Goal: Communication & Community: Answer question/provide support

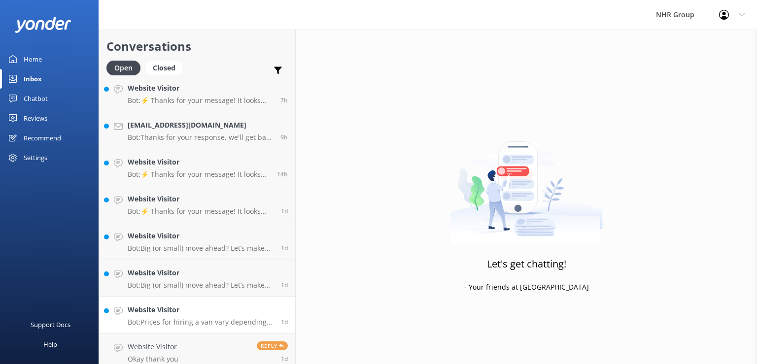
scroll to position [144, 0]
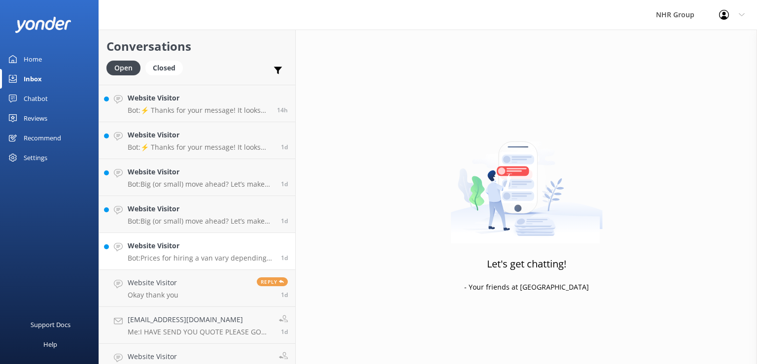
click at [182, 247] on h4 "Website Visitor" at bounding box center [201, 246] width 146 height 11
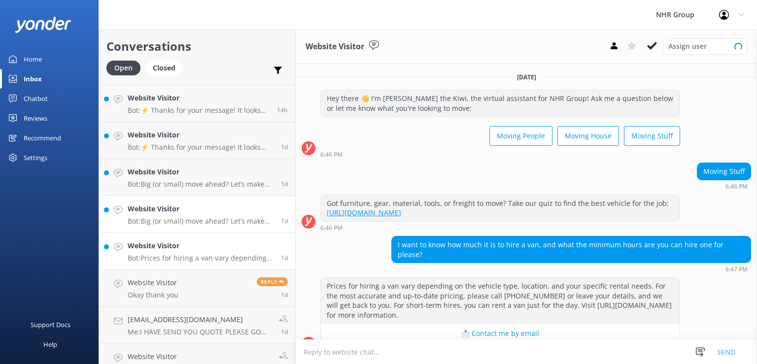
scroll to position [14, 0]
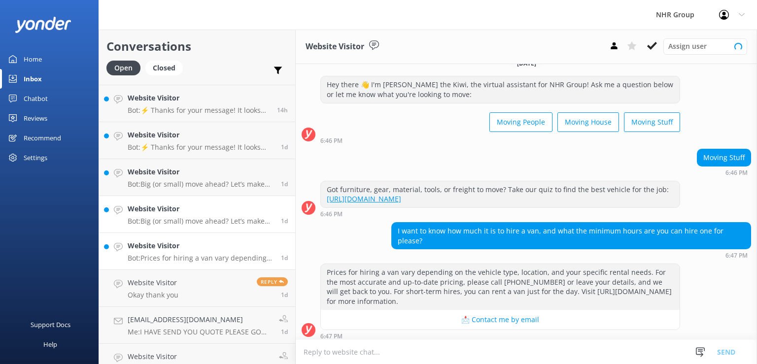
click at [182, 221] on p "Bot: Big (or small) move ahead? Let’s make sure you’ve got the right wheels. Ta…" at bounding box center [201, 221] width 146 height 9
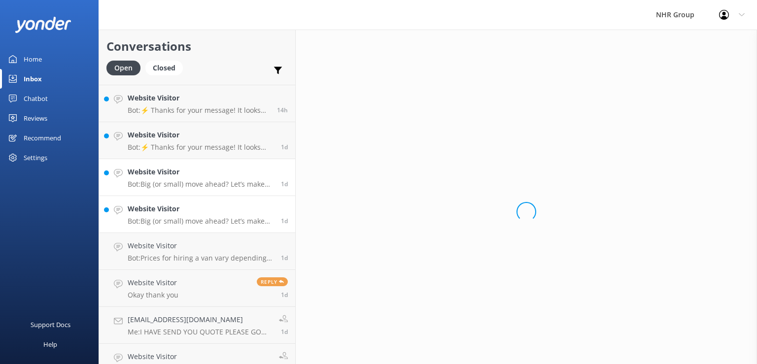
drag, startPoint x: 184, startPoint y: 187, endPoint x: 185, endPoint y: 178, distance: 8.4
click at [185, 187] on p "Bot: Big (or small) move ahead? Let’s make sure you’ve got the right wheels. Ta…" at bounding box center [201, 184] width 146 height 9
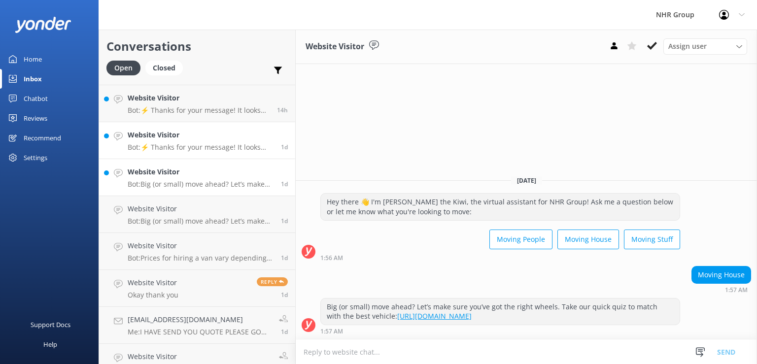
click at [192, 141] on h4 "Website Visitor" at bounding box center [201, 135] width 146 height 11
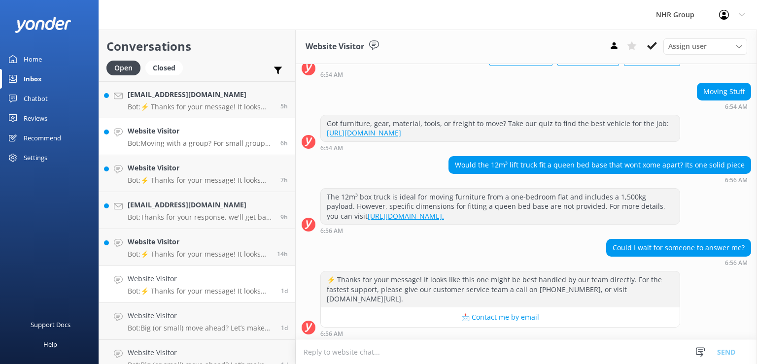
click at [171, 152] on link "Website Visitor Bot: Moving with a group? For small groups of 1–5 people, you c…" at bounding box center [197, 136] width 196 height 37
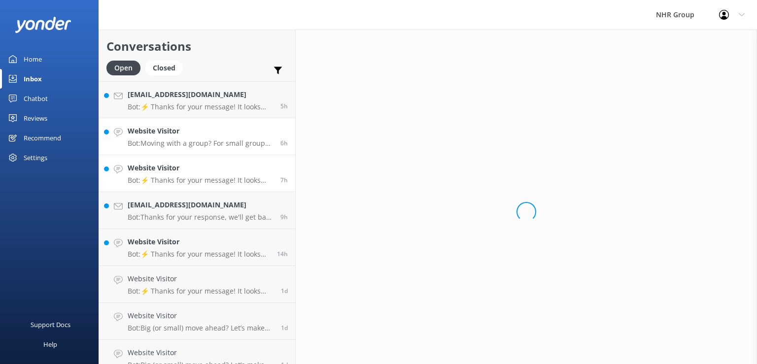
click at [167, 173] on h4 "Website Visitor" at bounding box center [200, 168] width 145 height 11
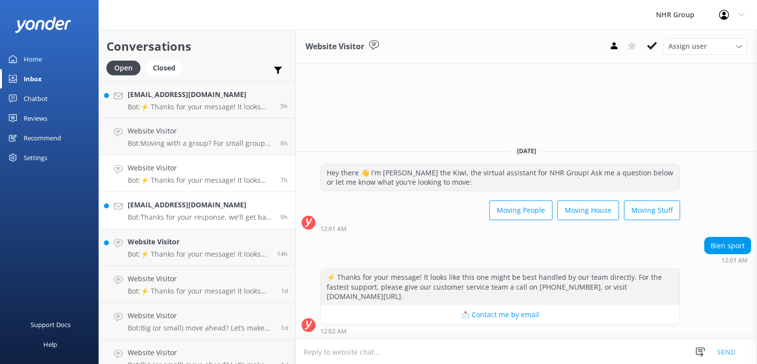
click at [184, 213] on div "[EMAIL_ADDRESS][DOMAIN_NAME] Bot: Thanks for your response, we'll get back to y…" at bounding box center [200, 211] width 145 height 22
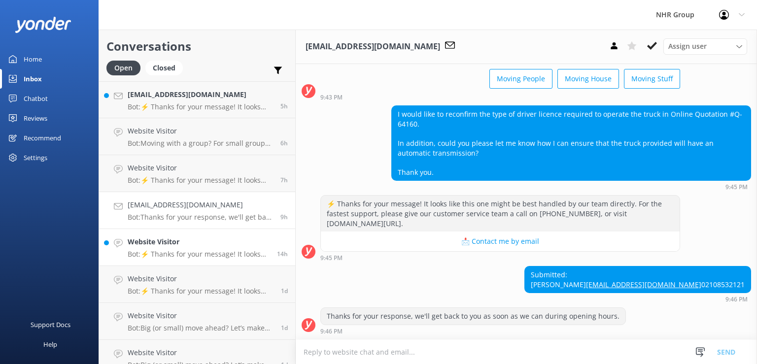
scroll to position [74, 0]
click at [186, 248] on div "Website Visitor Bot: ⚡ Thanks for your message! It looks like this one might be…" at bounding box center [199, 248] width 142 height 22
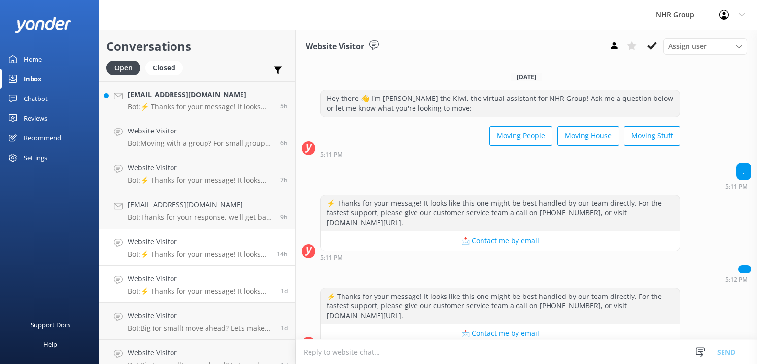
click at [192, 299] on link "Website Visitor Bot: ⚡ Thanks for your message! It looks like this one might be…" at bounding box center [197, 284] width 196 height 37
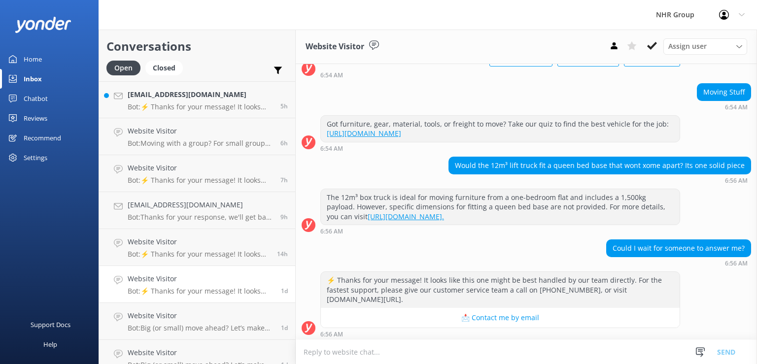
scroll to position [80, 0]
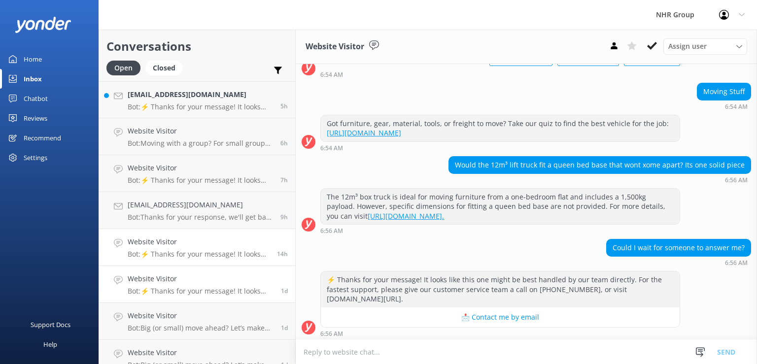
click at [204, 240] on h4 "Website Visitor" at bounding box center [199, 242] width 142 height 11
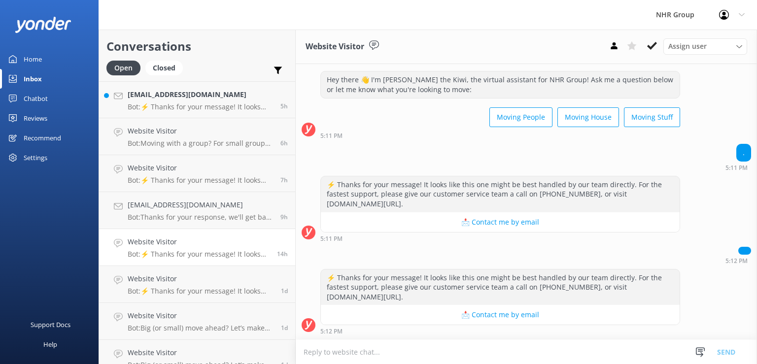
click at [204, 240] on h4 "Website Visitor" at bounding box center [199, 242] width 142 height 11
click at [210, 224] on link "[EMAIL_ADDRESS][DOMAIN_NAME] Bot: Thanks for your response, we'll get back to y…" at bounding box center [197, 210] width 196 height 37
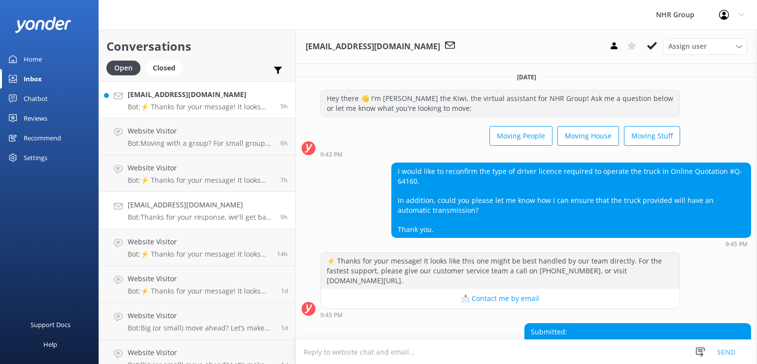
click at [194, 101] on div "[EMAIL_ADDRESS][DOMAIN_NAME] Bot: ⚡ Thanks for your message! It looks like this…" at bounding box center [200, 99] width 145 height 21
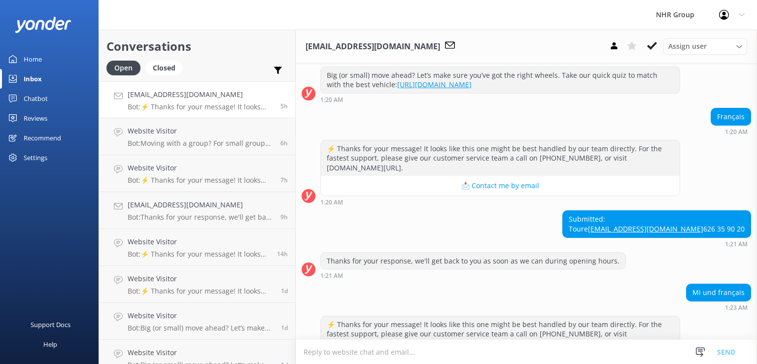
scroll to position [192, 0]
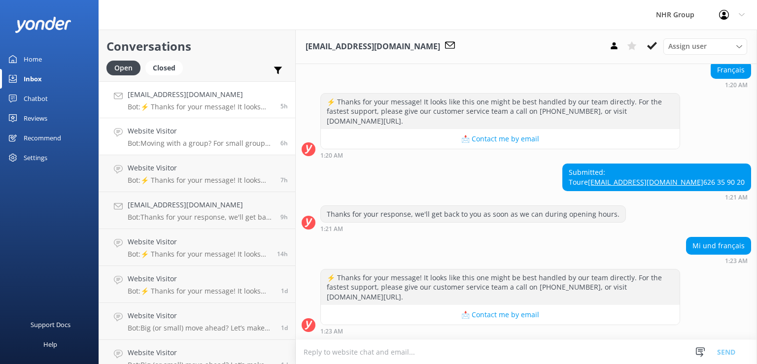
click at [214, 141] on p "Bot: Moving with a group? For small groups of 1–5 people, you can enquire about…" at bounding box center [200, 143] width 145 height 9
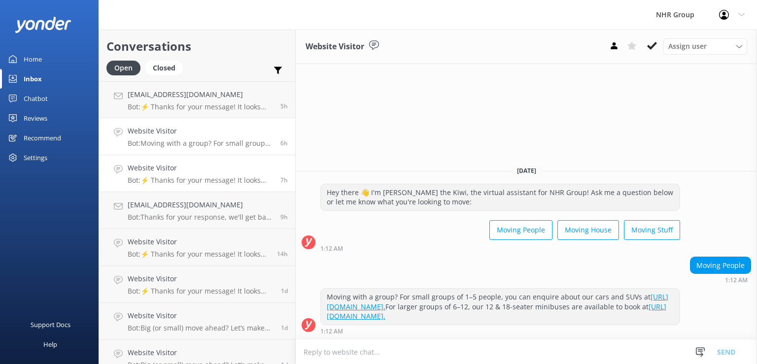
click at [216, 182] on p "Bot: ⚡ Thanks for your message! It looks like this one might be best handled by…" at bounding box center [200, 180] width 145 height 9
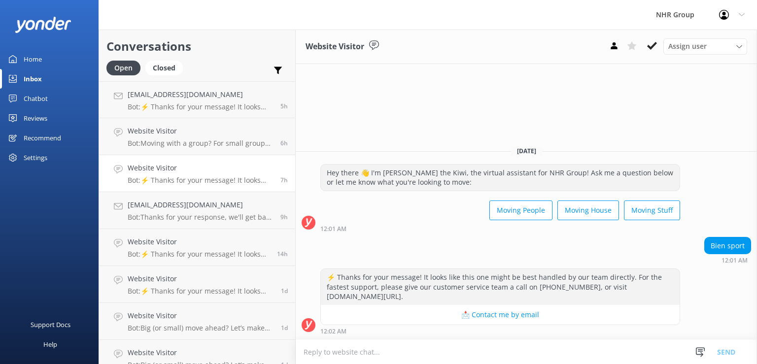
click at [217, 184] on p "Bot: ⚡ Thanks for your message! It looks like this one might be best handled by…" at bounding box center [200, 180] width 145 height 9
click at [42, 61] on link "Home" at bounding box center [49, 59] width 99 height 20
